Goal: Information Seeking & Learning: Learn about a topic

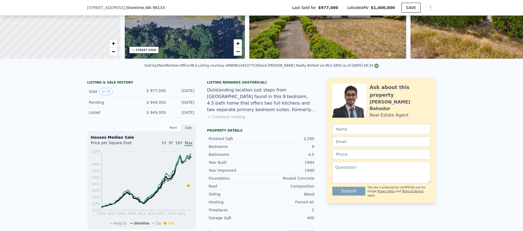
scroll to position [99, 0]
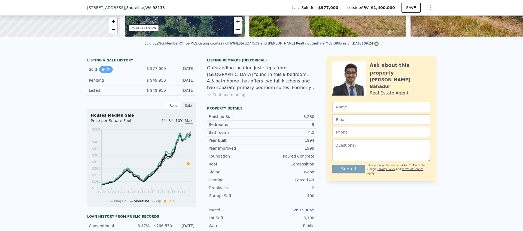
click at [103, 73] on button "26" at bounding box center [105, 69] width 13 height 7
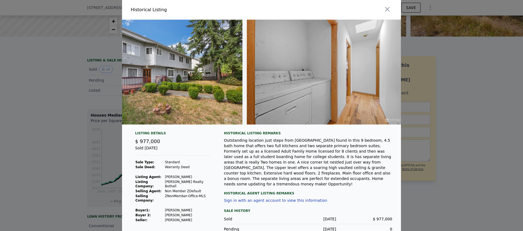
scroll to position [0, 3923]
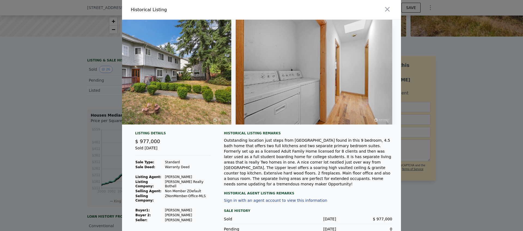
click at [427, 125] on div at bounding box center [261, 115] width 523 height 231
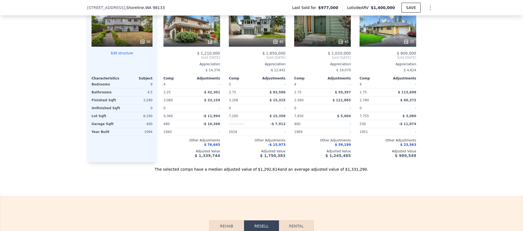
scroll to position [596, 0]
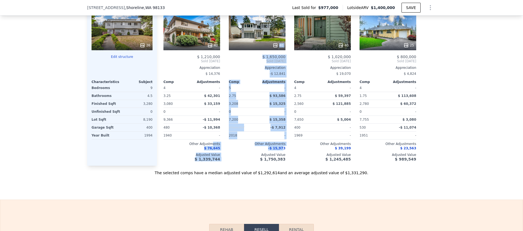
drag, startPoint x: 267, startPoint y: 150, endPoint x: 211, endPoint y: 149, distance: 56.1
click at [211, 149] on div "Comp A ( 0.12 miles) [STREET_ADDRESS] # 2309087 40 $ 1,210,000 Sold [DATE] Appr…" at bounding box center [296, 77] width 279 height 175
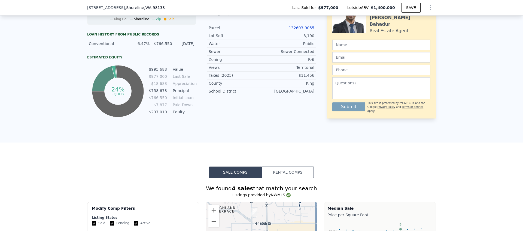
scroll to position [0, 0]
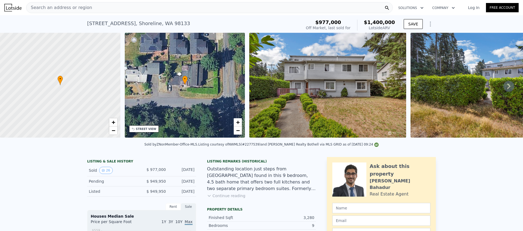
click at [272, 8] on div "Search an address or region" at bounding box center [209, 7] width 367 height 11
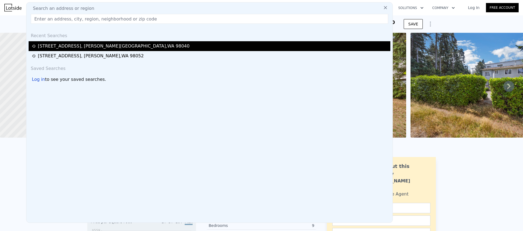
click at [244, 41] on div "[STREET_ADDRESS]" at bounding box center [210, 46] width 362 height 10
click at [107, 45] on div "[STREET_ADDRESS]" at bounding box center [114, 46] width 152 height 7
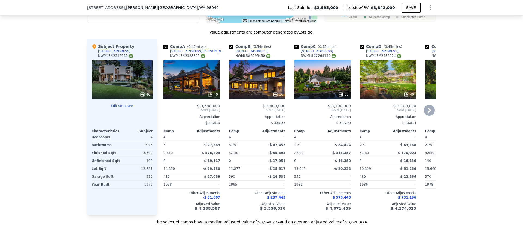
scroll to position [660, 0]
